Goal: Task Accomplishment & Management: Use online tool/utility

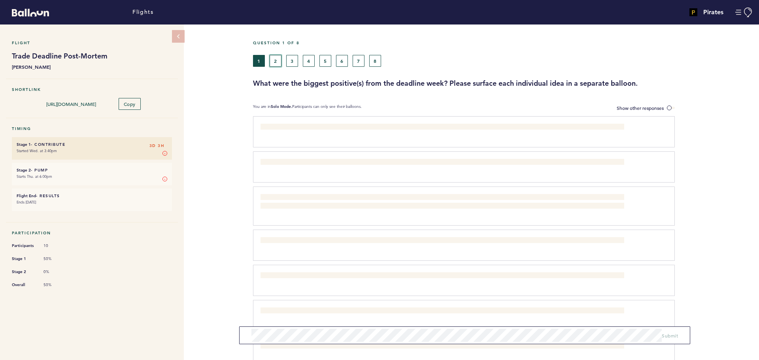
click at [275, 62] on button "2" at bounding box center [276, 61] width 12 height 12
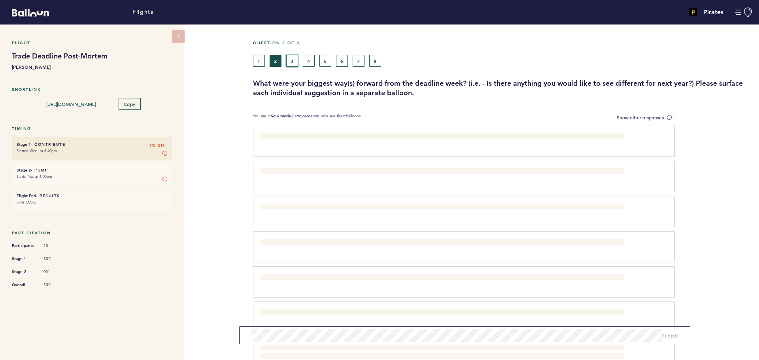
click at [293, 60] on button "3" at bounding box center [292, 61] width 12 height 12
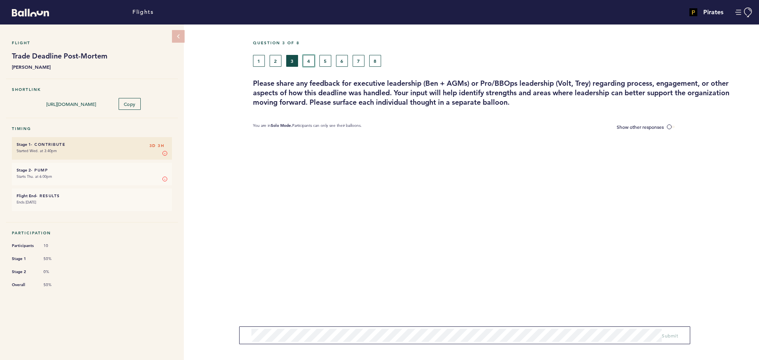
click at [309, 55] on button "4" at bounding box center [309, 61] width 12 height 12
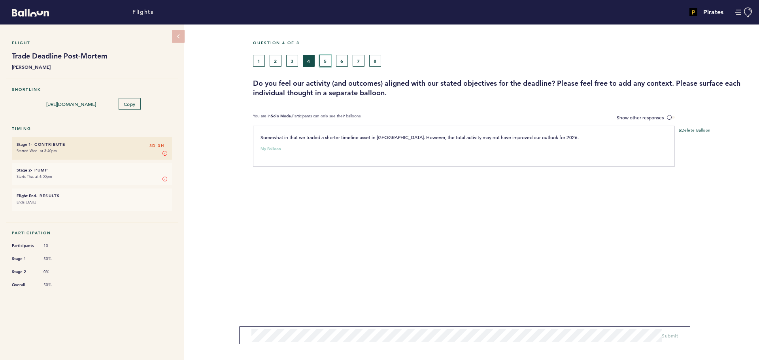
click at [325, 59] on button "5" at bounding box center [325, 61] width 12 height 12
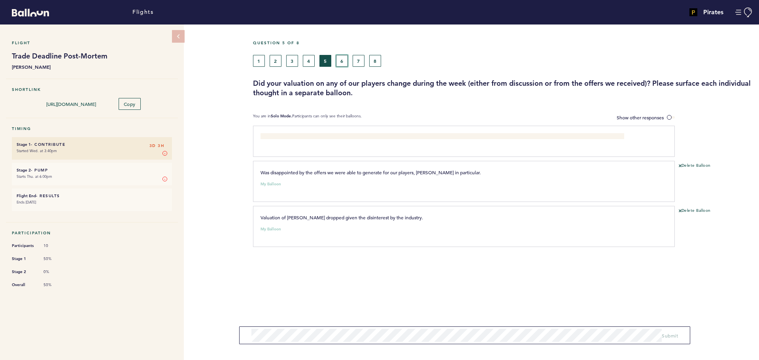
click at [346, 58] on button "6" at bounding box center [342, 61] width 12 height 12
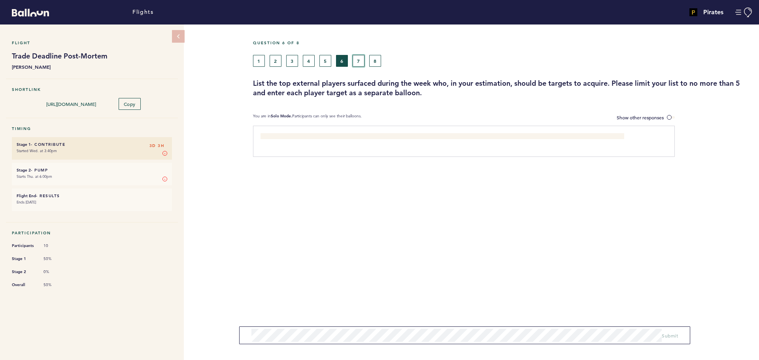
click at [359, 60] on button "7" at bounding box center [359, 61] width 12 height 12
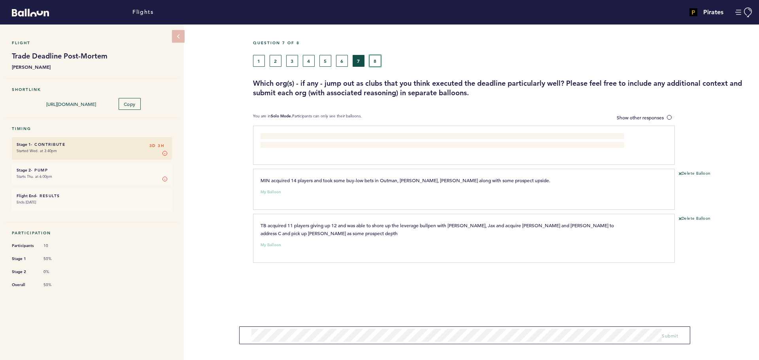
click at [377, 60] on button "8" at bounding box center [375, 61] width 12 height 12
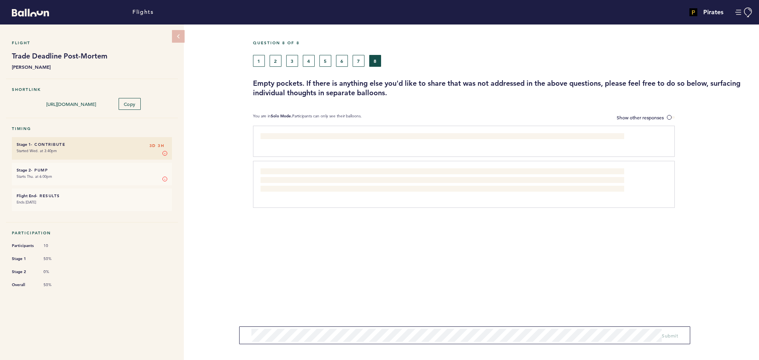
click at [421, 258] on div "Question 8 of 8 1 2 3 4 5 6 7 8 Empty pockets. If there is anything else you'd …" at bounding box center [506, 193] width 506 height 336
click at [362, 59] on button "7" at bounding box center [359, 61] width 12 height 12
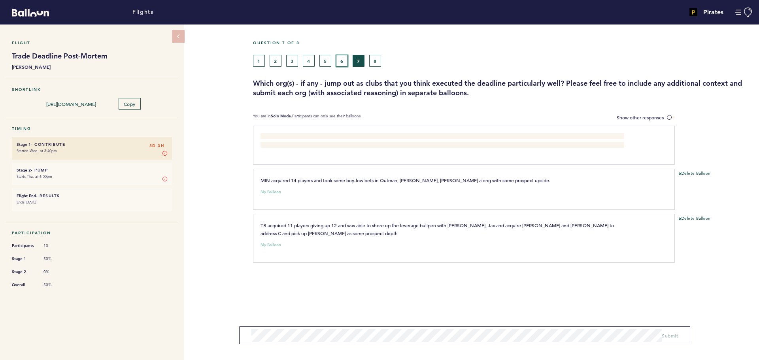
click at [342, 62] on button "6" at bounding box center [342, 61] width 12 height 12
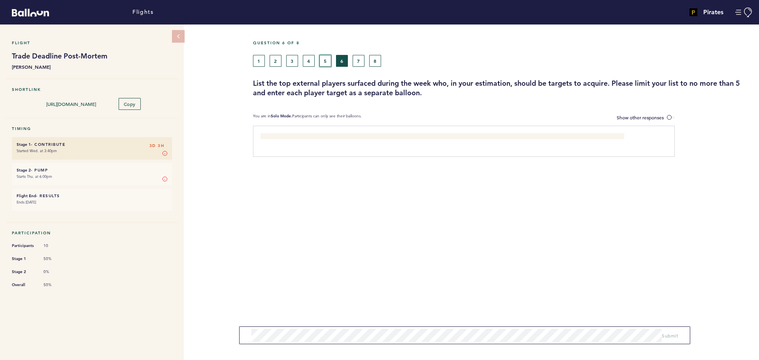
click at [323, 61] on button "5" at bounding box center [325, 61] width 12 height 12
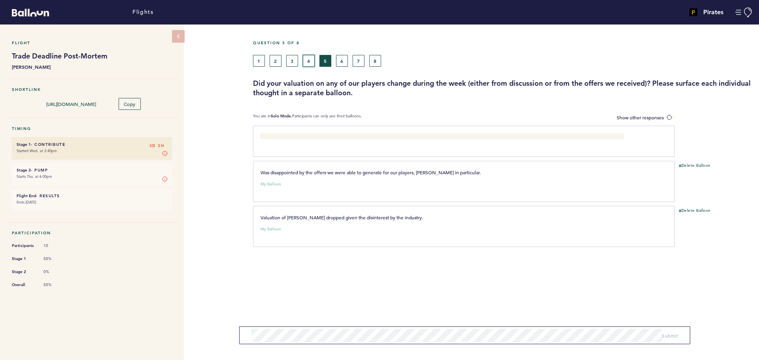
click at [307, 60] on button "4" at bounding box center [309, 61] width 12 height 12
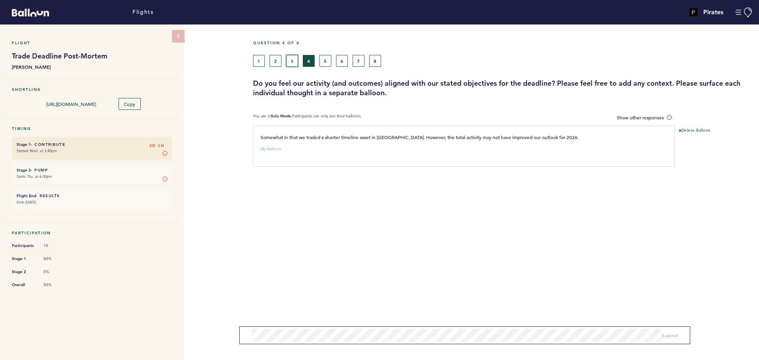
click at [293, 58] on button "3" at bounding box center [292, 61] width 12 height 12
